Goal: Book appointment/travel/reservation

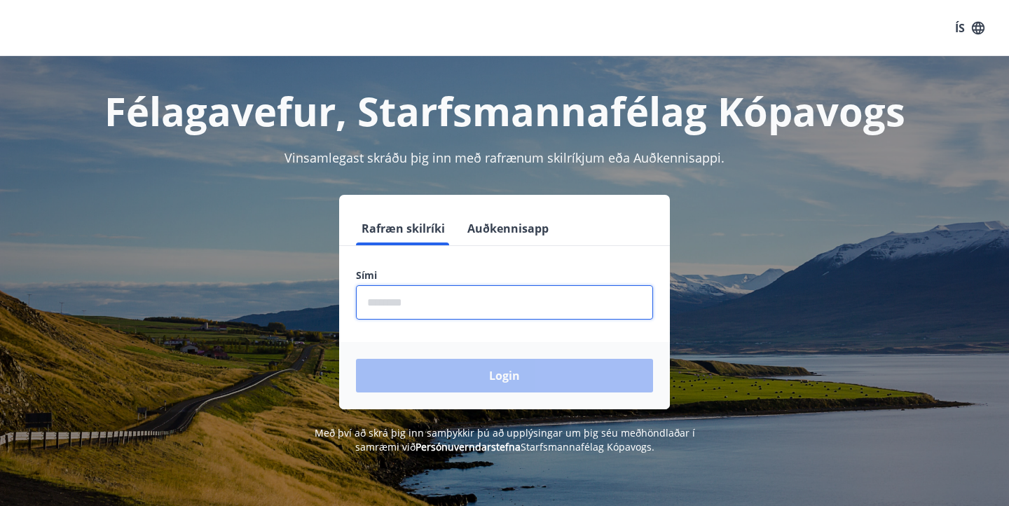
click at [539, 295] on input "phone" at bounding box center [504, 302] width 297 height 34
type input "********"
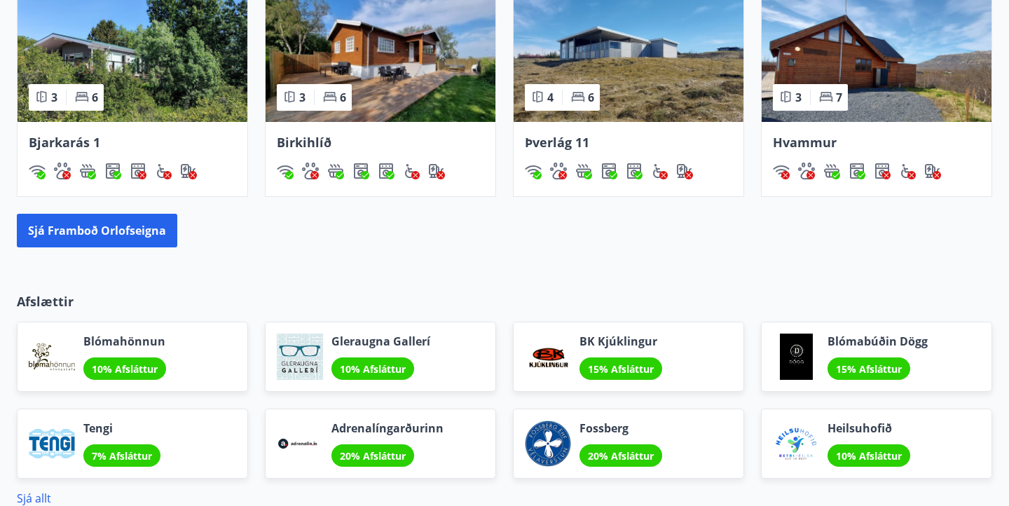
scroll to position [1274, 0]
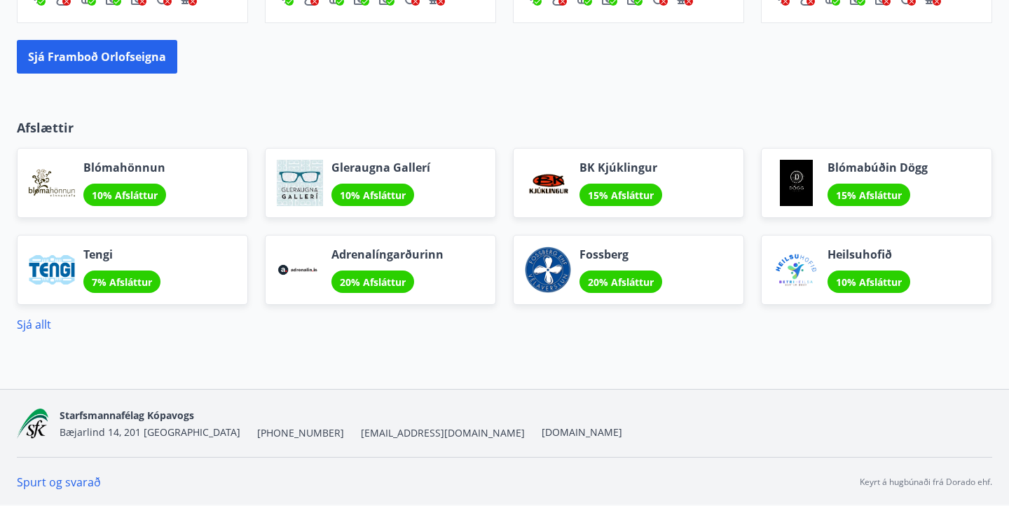
click at [615, 189] on span "15% Afsláttur" at bounding box center [621, 194] width 66 height 13
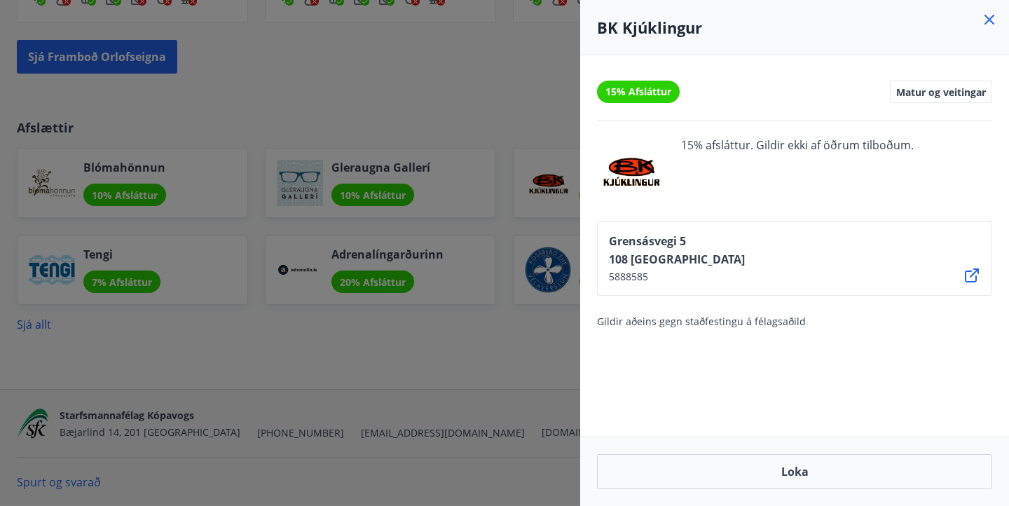
click at [642, 92] on span "15% Afsláttur" at bounding box center [638, 92] width 66 height 14
click at [988, 22] on icon at bounding box center [989, 19] width 17 height 17
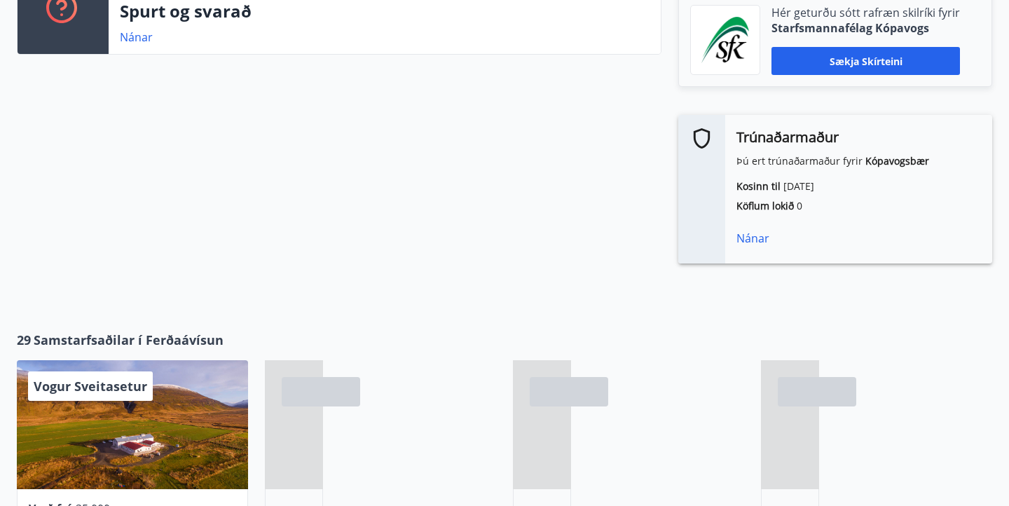
scroll to position [0, 0]
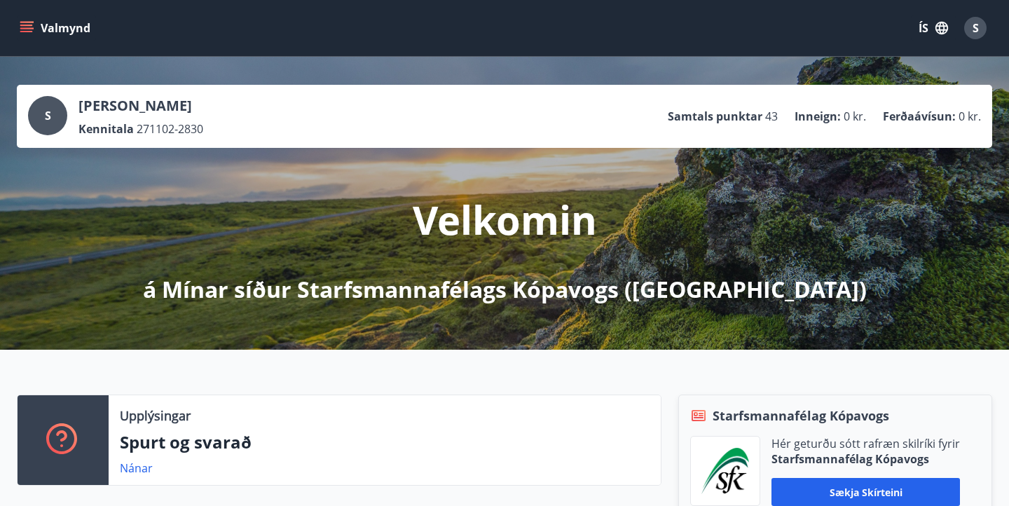
click at [23, 19] on button "Valmynd" at bounding box center [56, 27] width 79 height 25
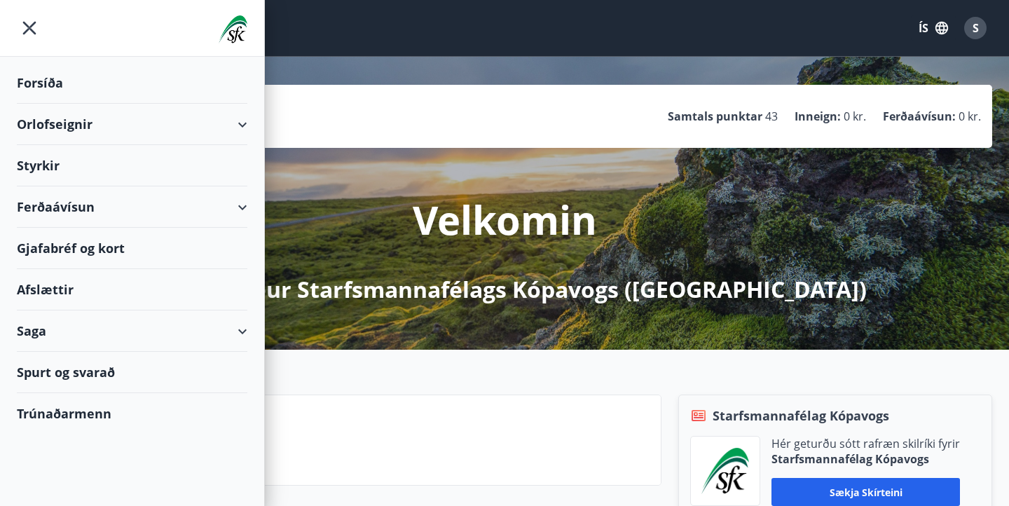
click at [45, 78] on div "Forsíða" at bounding box center [132, 82] width 230 height 41
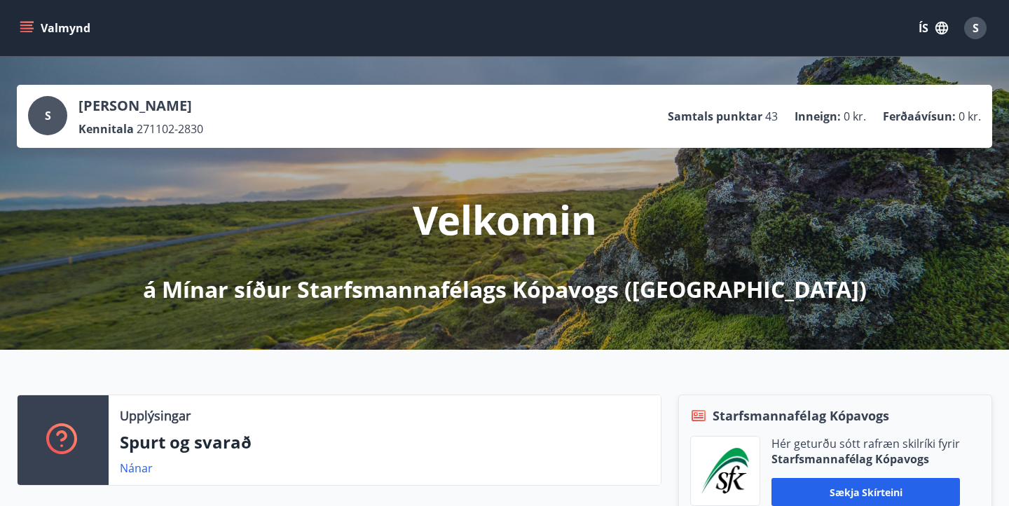
click at [29, 24] on icon "menu" at bounding box center [27, 28] width 14 height 14
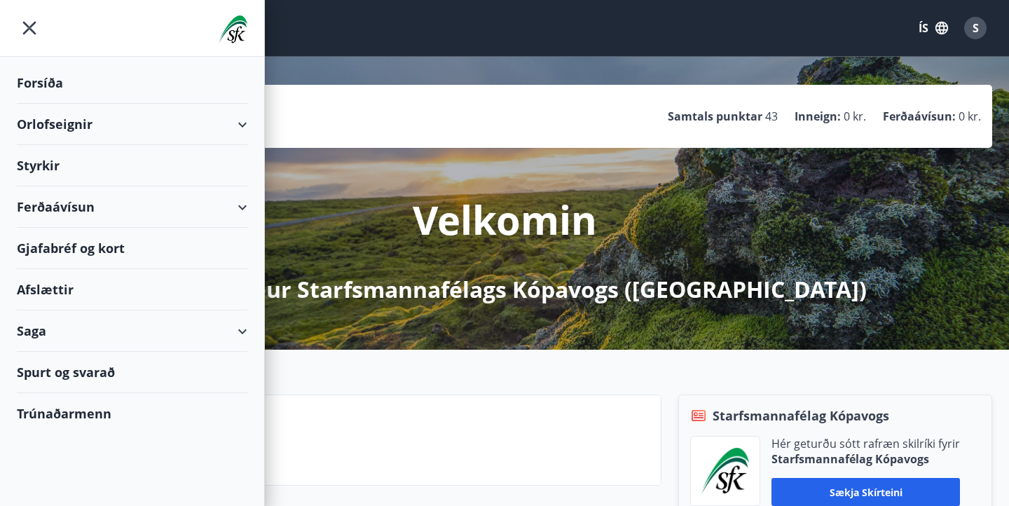
click at [123, 164] on div "Styrkir" at bounding box center [132, 165] width 230 height 41
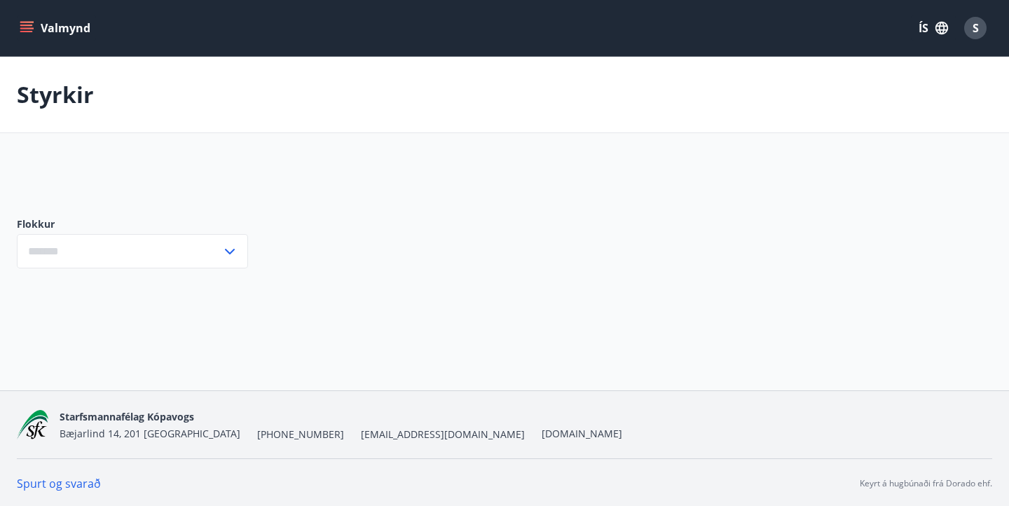
type input "***"
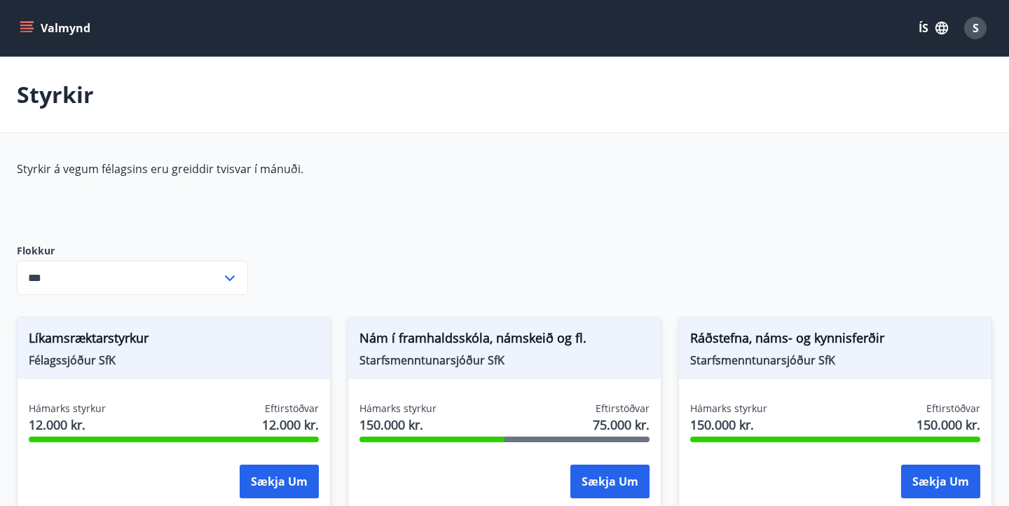
click at [19, 29] on button "Valmynd" at bounding box center [56, 27] width 79 height 25
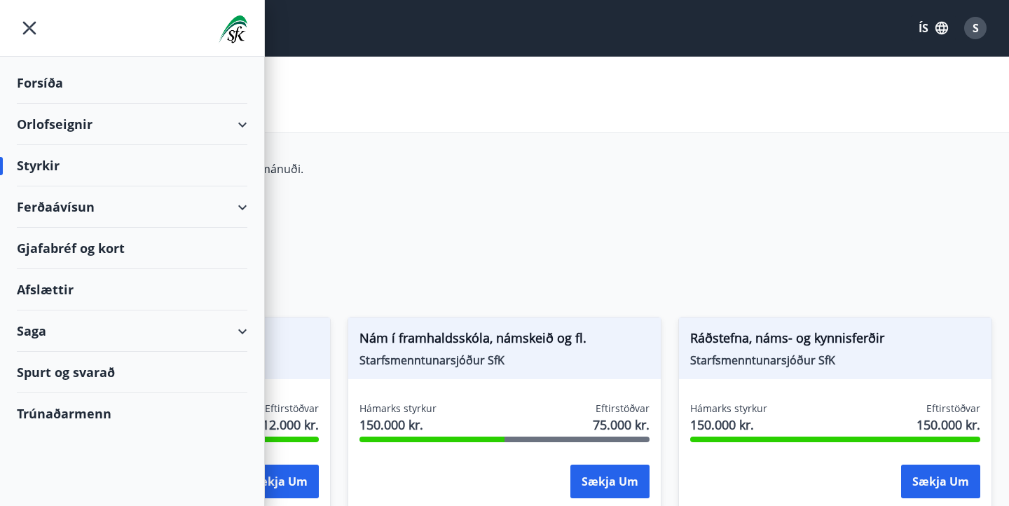
click at [155, 123] on div "Orlofseignir" at bounding box center [132, 124] width 230 height 41
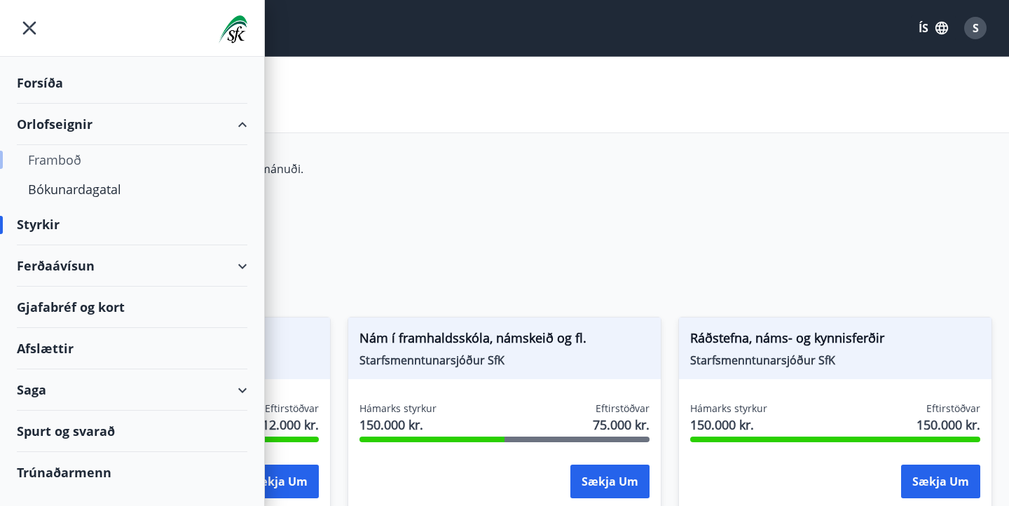
click at [68, 167] on div "Framboð" at bounding box center [132, 159] width 208 height 29
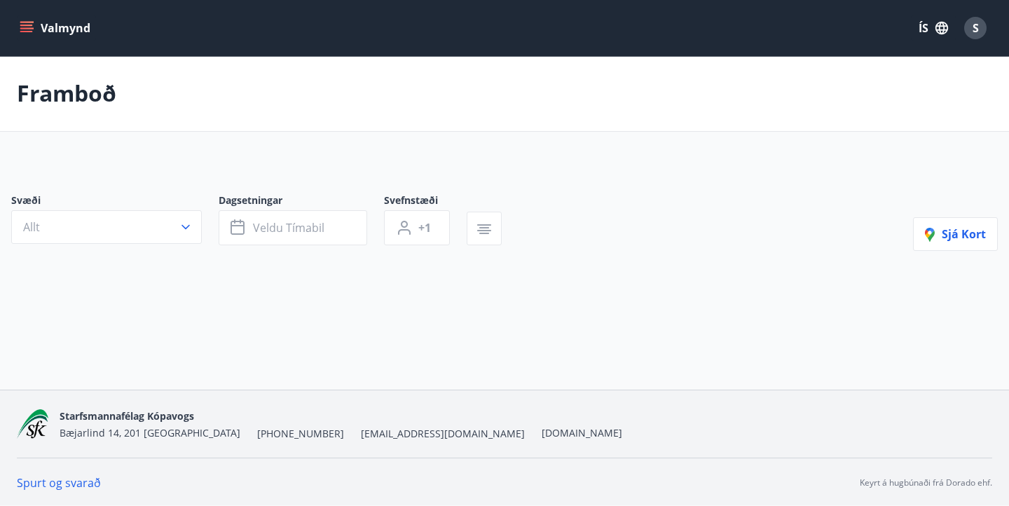
scroll to position [1, 0]
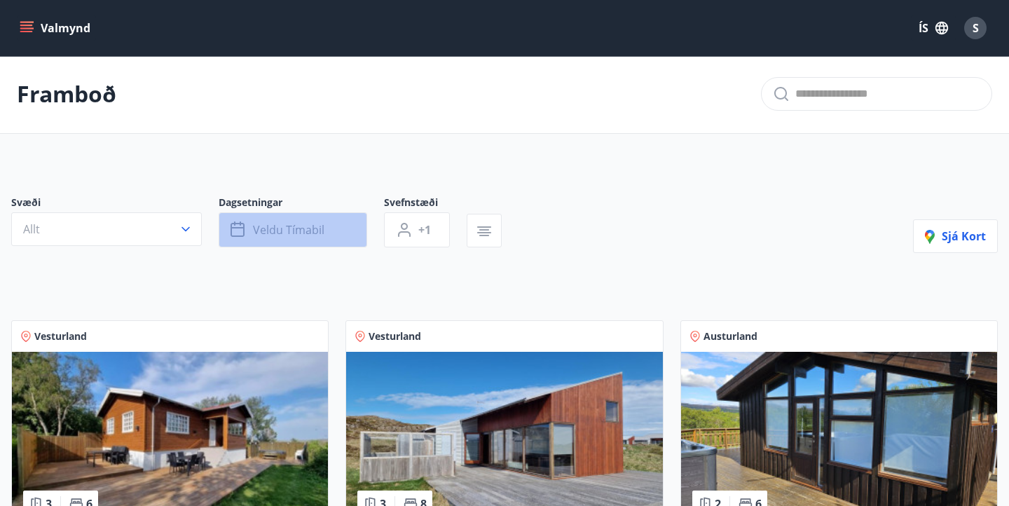
click at [320, 243] on button "Veldu tímabil" at bounding box center [293, 229] width 148 height 35
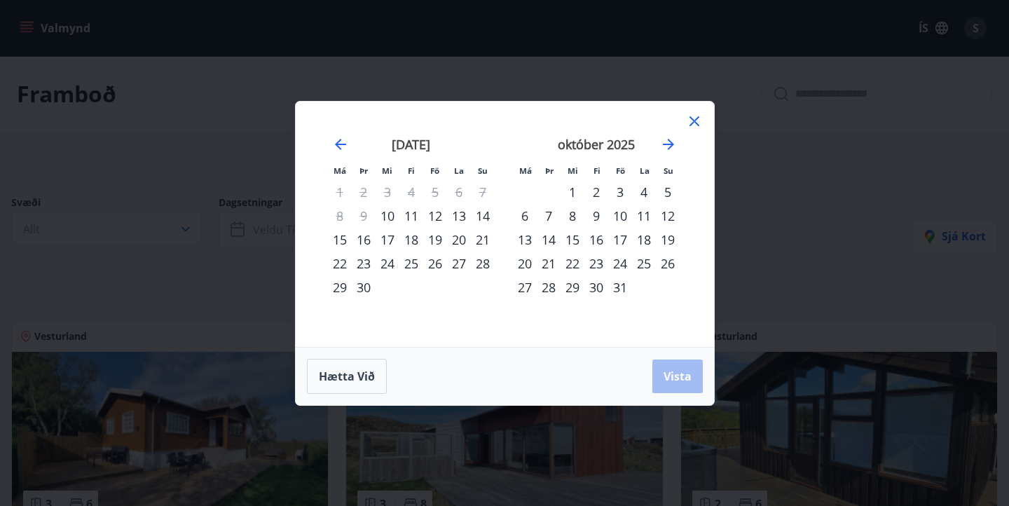
click at [691, 116] on icon at bounding box center [694, 121] width 17 height 17
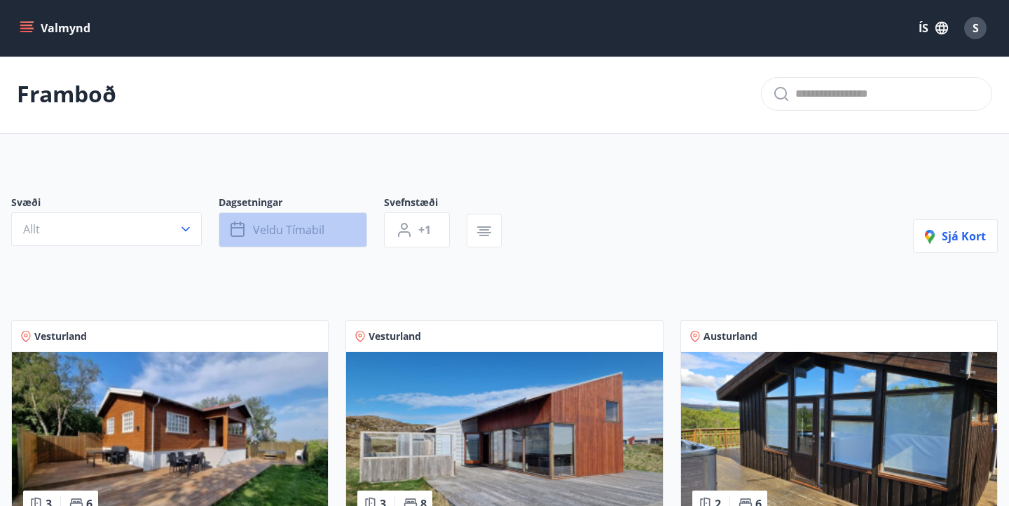
click at [292, 219] on button "Veldu tímabil" at bounding box center [293, 229] width 148 height 35
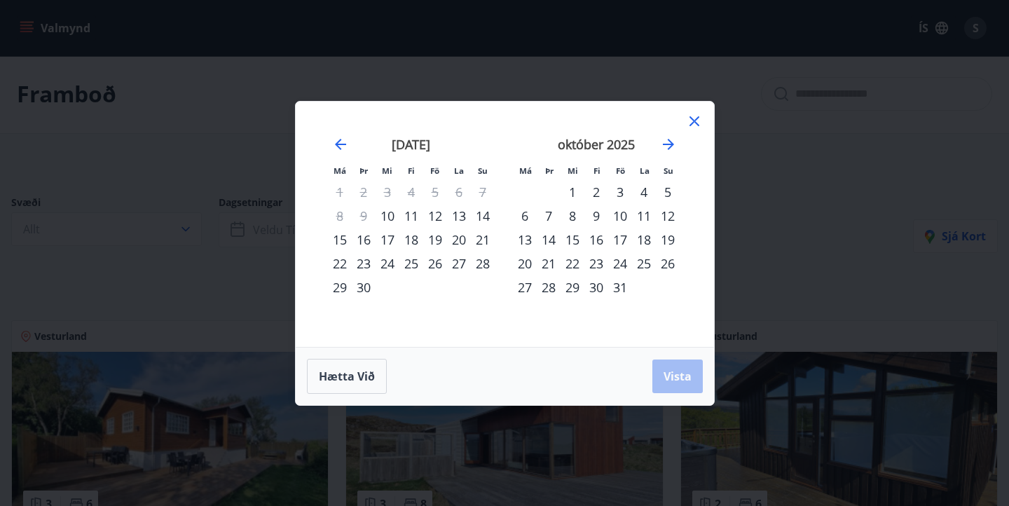
click at [595, 277] on div "30" at bounding box center [596, 287] width 24 height 24
click at [665, 365] on button "Vista" at bounding box center [677, 376] width 50 height 34
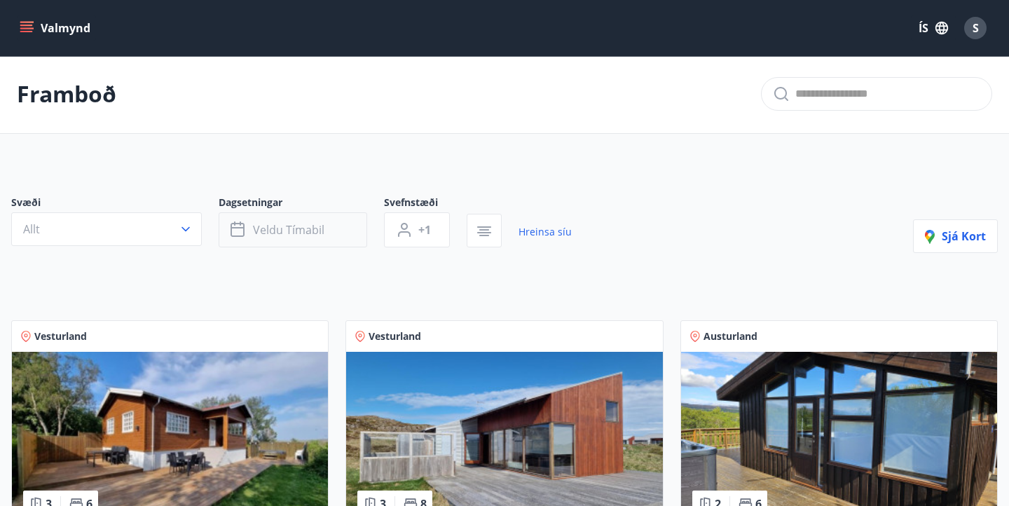
click at [323, 230] on span "Veldu tímabil" at bounding box center [288, 229] width 71 height 15
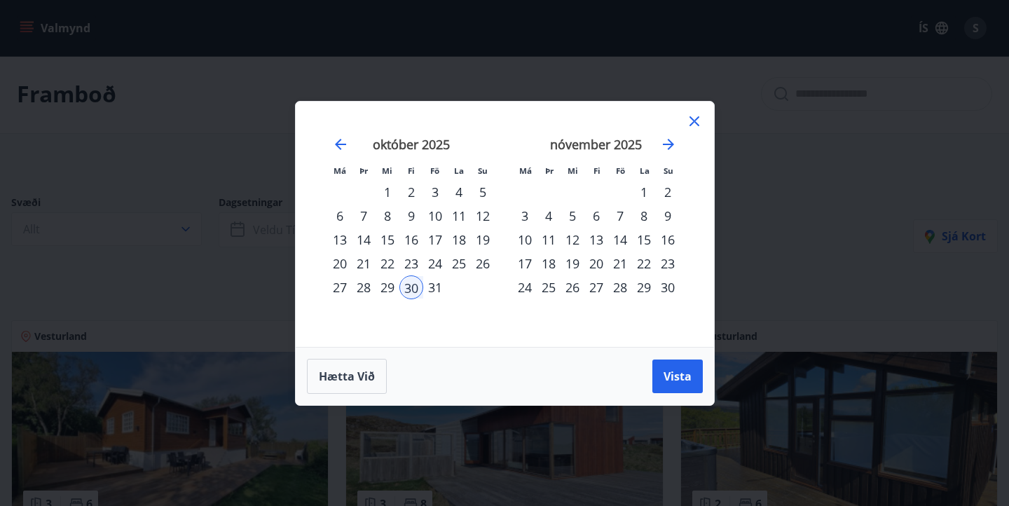
click at [547, 237] on div "11" at bounding box center [549, 240] width 24 height 24
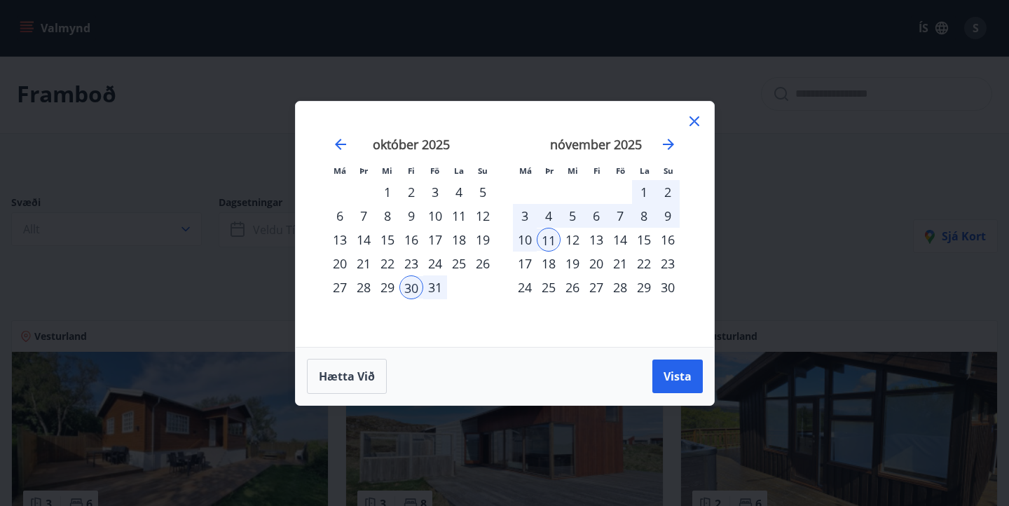
click at [515, 213] on div "3" at bounding box center [525, 216] width 24 height 24
click at [679, 384] on button "Vista" at bounding box center [677, 376] width 50 height 34
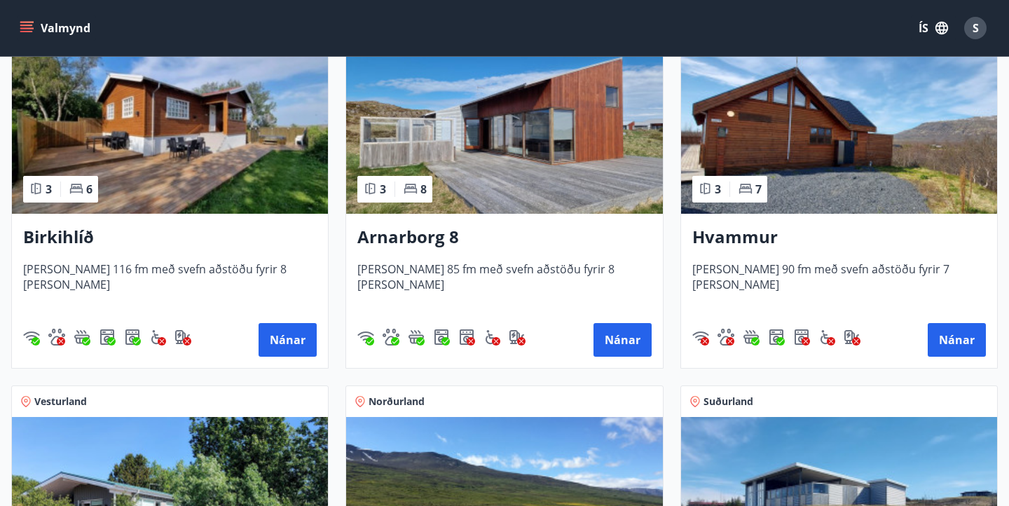
scroll to position [321, 0]
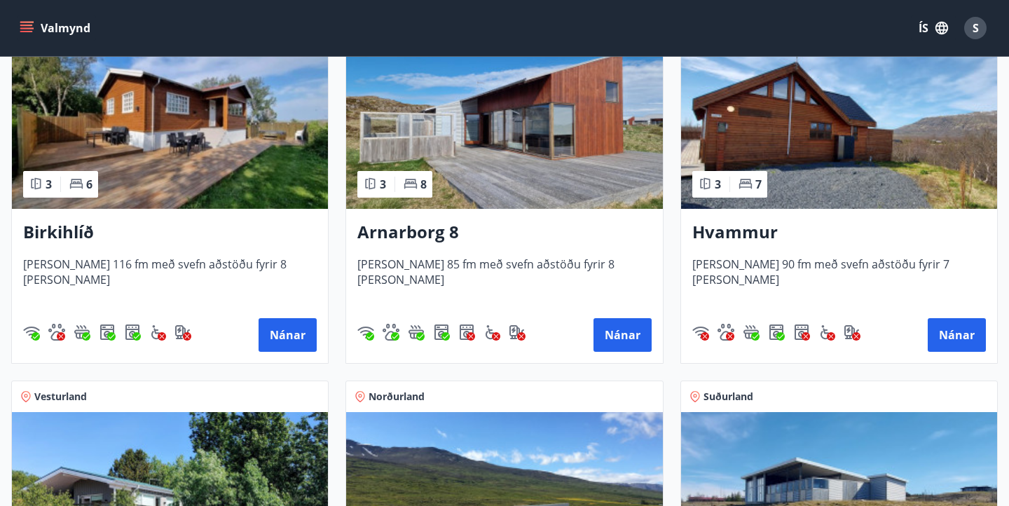
click at [443, 228] on h3 "Arnarborg 8" at bounding box center [503, 232] width 293 height 25
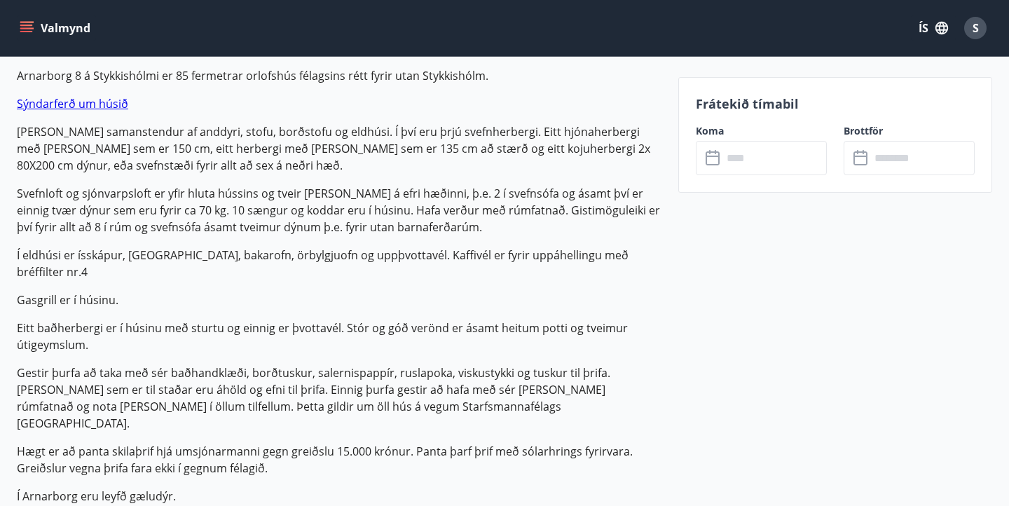
scroll to position [16, 0]
